Goal: Task Accomplishment & Management: Manage account settings

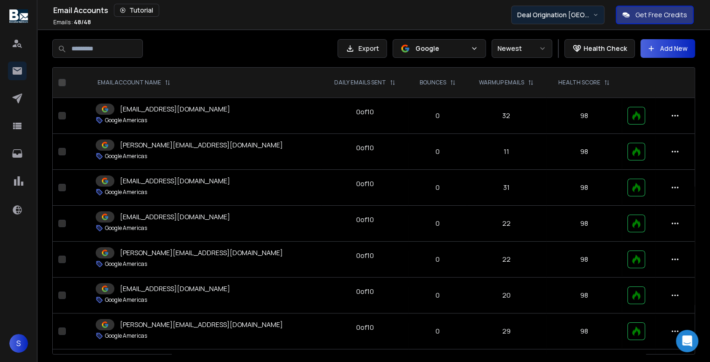
click at [558, 8] on button "Deal Origination [GEOGRAPHIC_DATA]" at bounding box center [557, 15] width 93 height 19
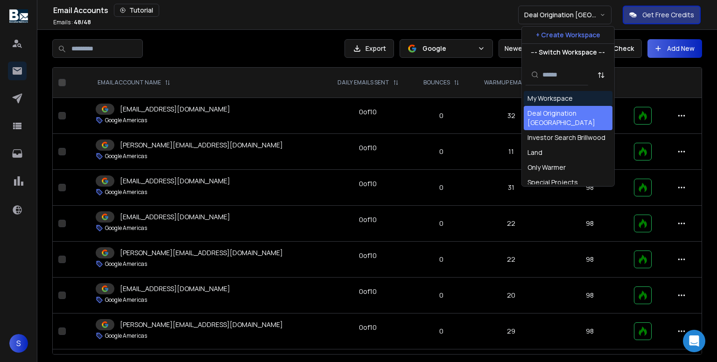
click at [541, 94] on div "My Workspace" at bounding box center [549, 98] width 45 height 9
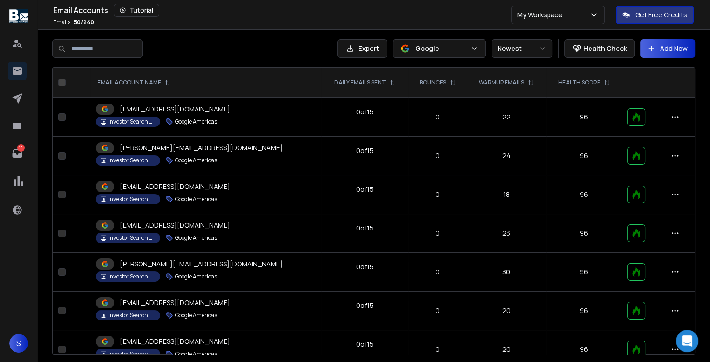
click at [466, 49] on p "Google" at bounding box center [440, 48] width 51 height 9
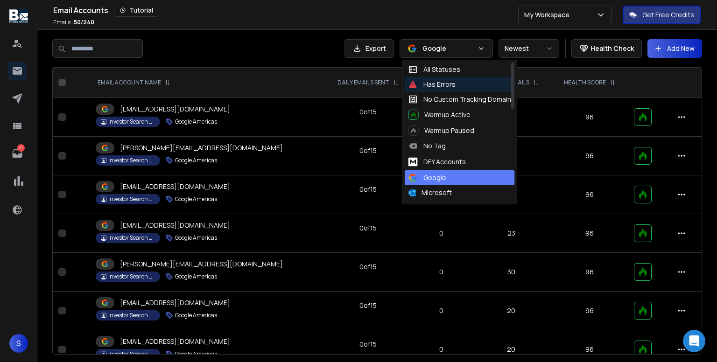
click at [446, 78] on div "Has Errors" at bounding box center [460, 84] width 110 height 15
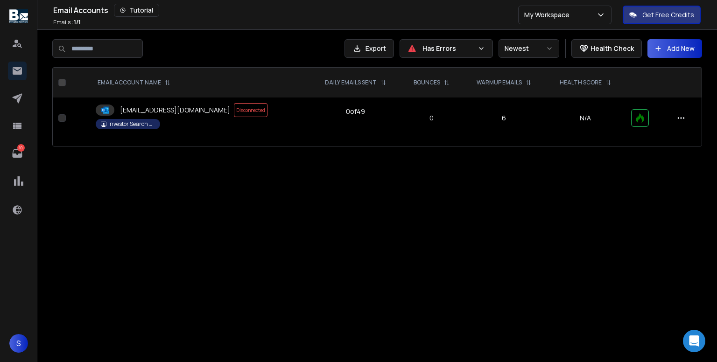
click at [420, 41] on div "Has Errors" at bounding box center [446, 48] width 93 height 19
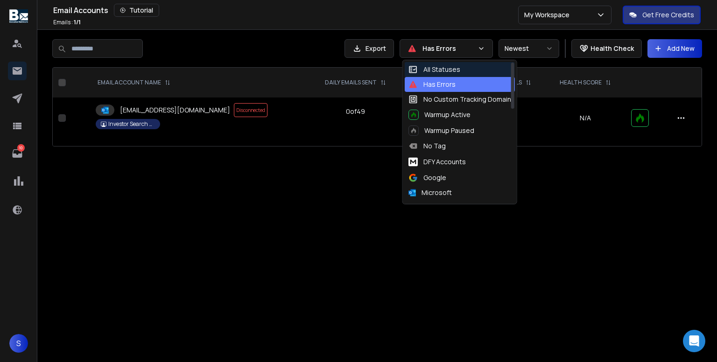
click at [416, 65] on icon at bounding box center [412, 69] width 9 height 9
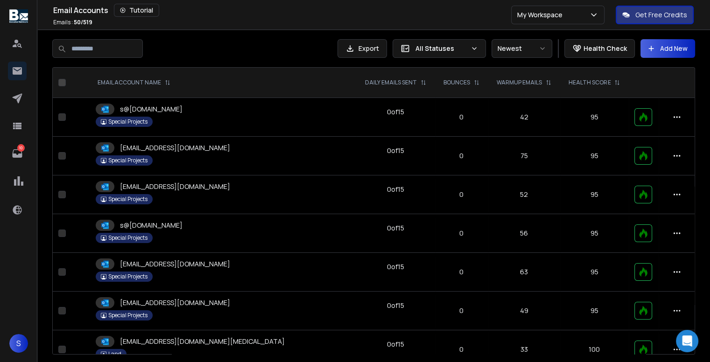
click at [99, 42] on input at bounding box center [97, 48] width 91 height 19
type input "**********"
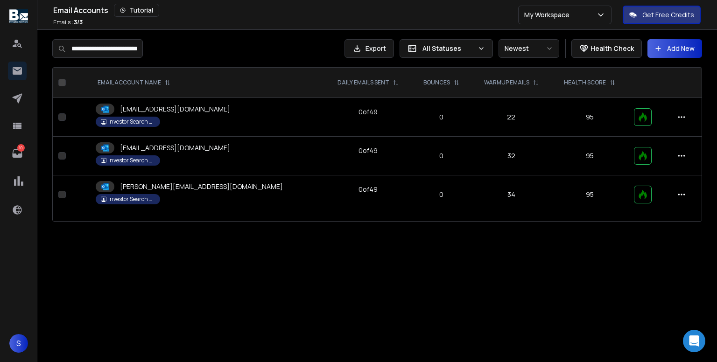
click at [145, 110] on p "[EMAIL_ADDRESS][DOMAIN_NAME]" at bounding box center [175, 109] width 110 height 9
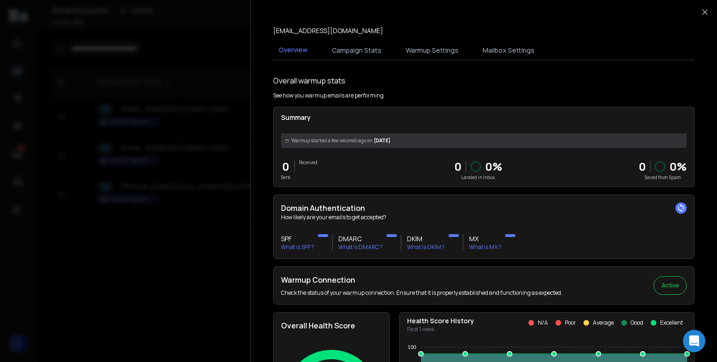
click at [170, 109] on div at bounding box center [358, 181] width 717 height 362
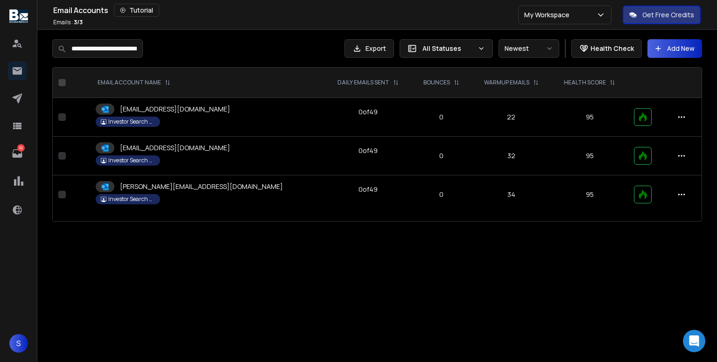
click at [186, 147] on p "[EMAIL_ADDRESS][DOMAIN_NAME]" at bounding box center [175, 147] width 110 height 9
click at [185, 181] on div "[PERSON_NAME][EMAIL_ADDRESS][DOMAIN_NAME]" at bounding box center [189, 186] width 187 height 11
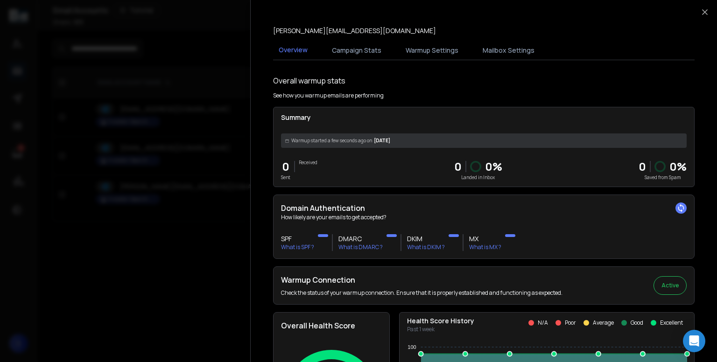
click at [149, 207] on div at bounding box center [358, 181] width 717 height 362
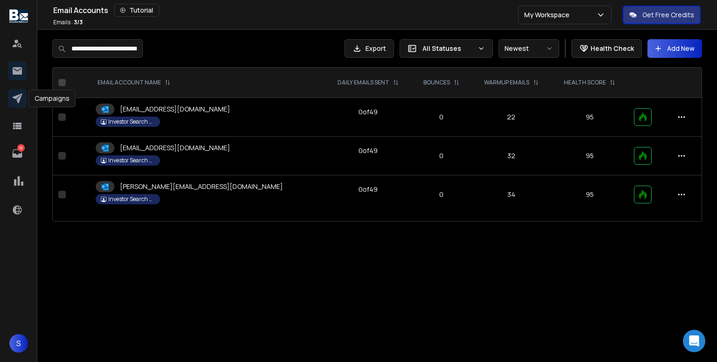
click at [21, 96] on icon at bounding box center [17, 98] width 11 height 11
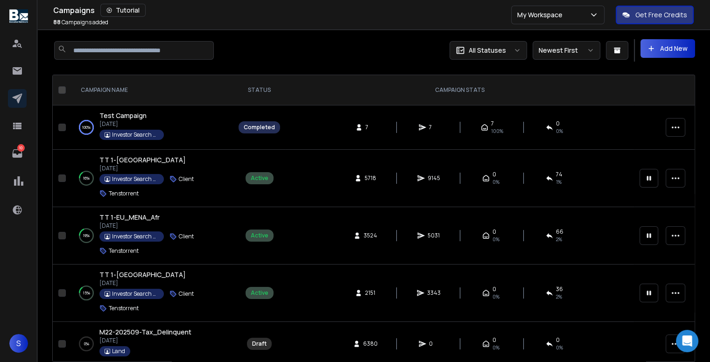
click at [117, 119] on span "Test Campaign" at bounding box center [122, 115] width 47 height 9
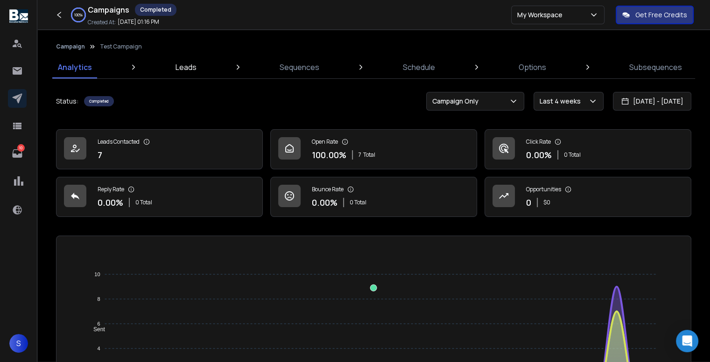
click at [180, 74] on link "Leads" at bounding box center [186, 67] width 32 height 22
click at [184, 71] on p "Leads" at bounding box center [186, 67] width 21 height 11
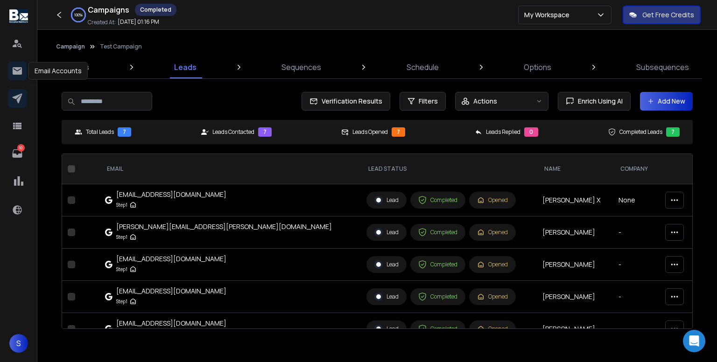
click at [21, 72] on icon at bounding box center [17, 70] width 9 height 7
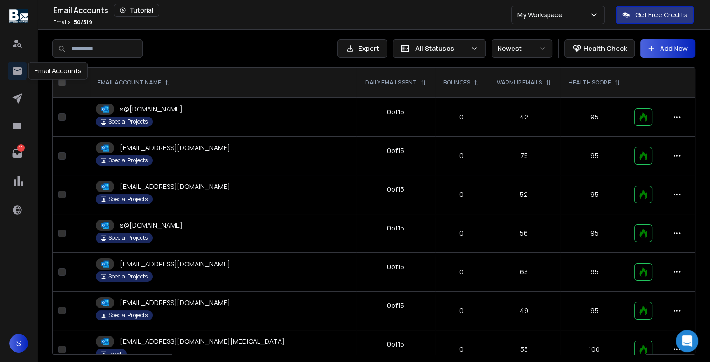
click at [213, 124] on div "Special Projects" at bounding box center [223, 122] width 255 height 10
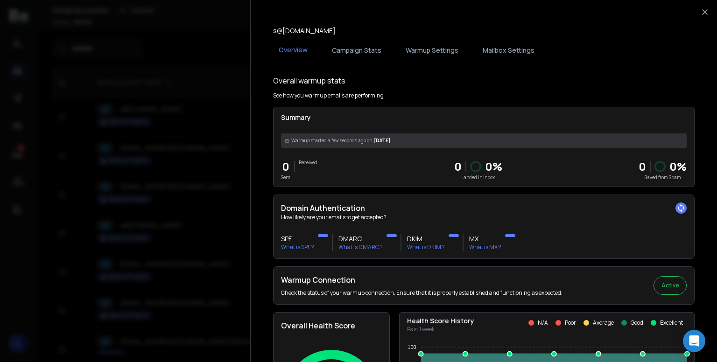
click at [213, 124] on div at bounding box center [358, 181] width 717 height 362
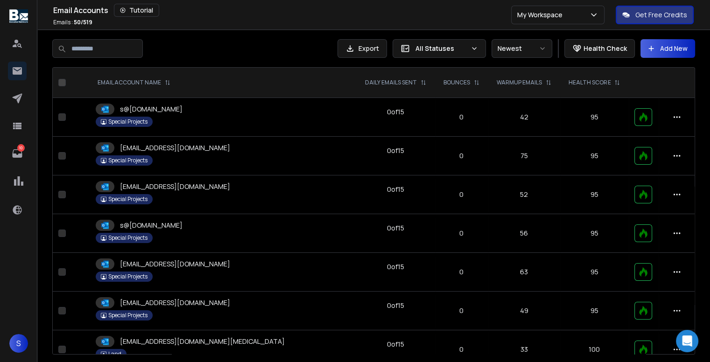
click at [137, 43] on input at bounding box center [97, 48] width 91 height 19
type input "**********"
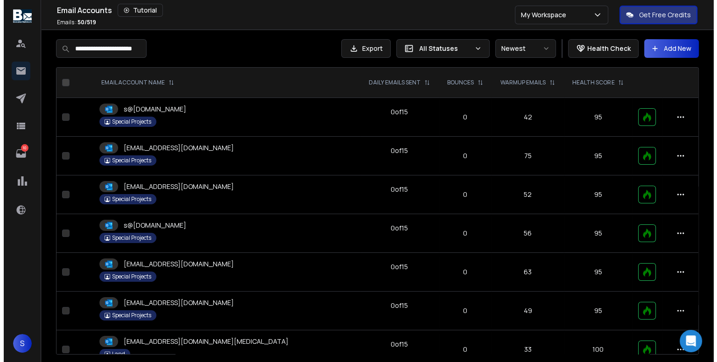
scroll to position [0, 6]
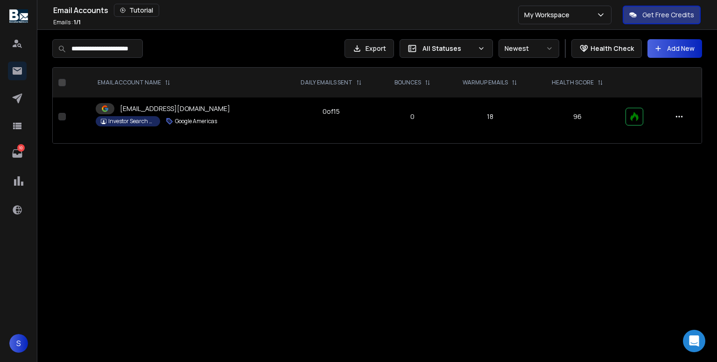
click at [112, 47] on input "**********" at bounding box center [97, 48] width 91 height 19
type input "**********"
click at [145, 106] on p "[EMAIL_ADDRESS][DOMAIN_NAME]" at bounding box center [175, 108] width 110 height 9
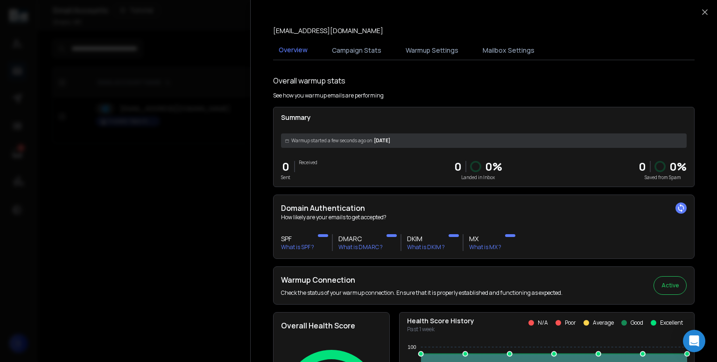
click at [174, 215] on div at bounding box center [358, 181] width 717 height 362
